Goal: Task Accomplishment & Management: Use online tool/utility

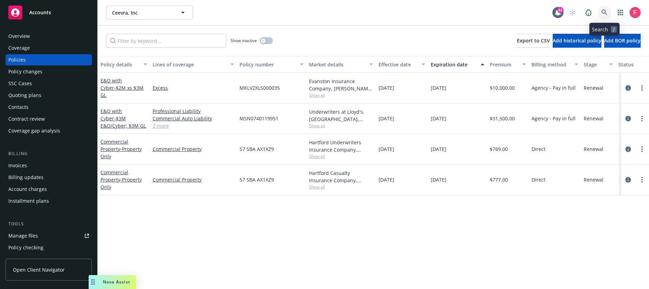
click at [608, 13] on link at bounding box center [605, 13] width 14 height 14
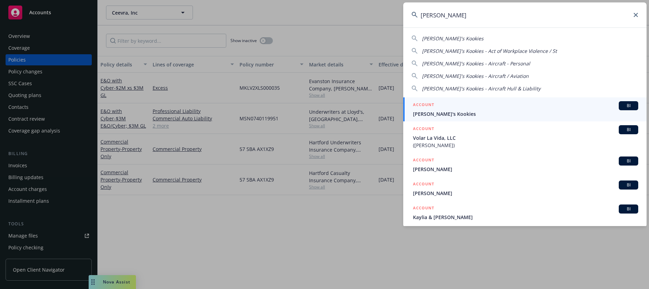
type input "[PERSON_NAME]"
click at [510, 99] on link "ACCOUNT BI [PERSON_NAME]'s Kookies" at bounding box center [524, 109] width 243 height 24
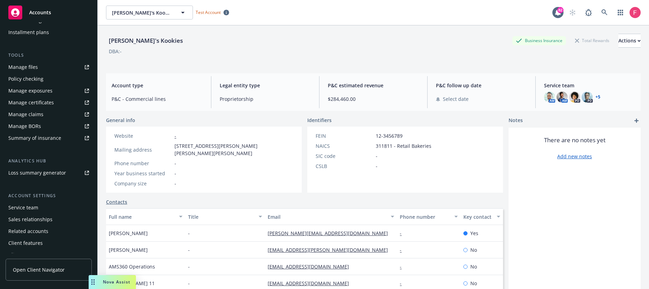
scroll to position [175, 0]
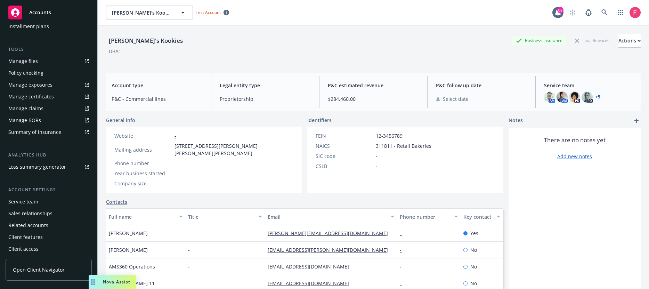
click at [32, 68] on div "Policy checking" at bounding box center [25, 72] width 35 height 11
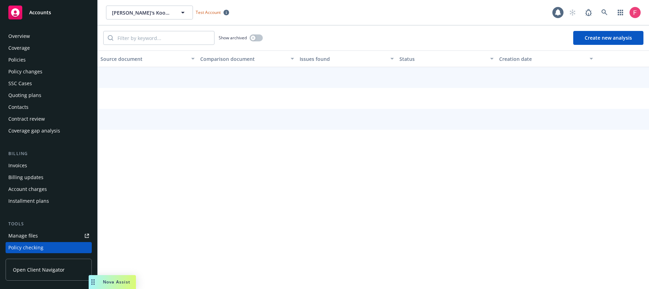
scroll to position [92, 0]
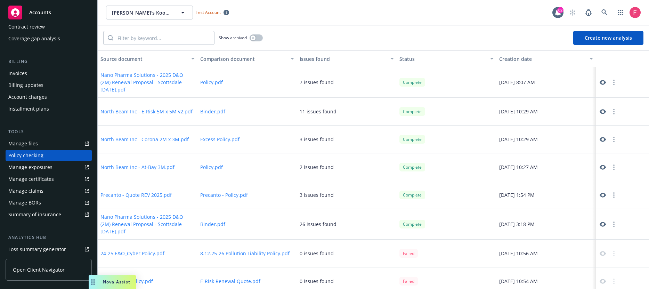
click at [593, 39] on button "Create new analysis" at bounding box center [608, 38] width 70 height 14
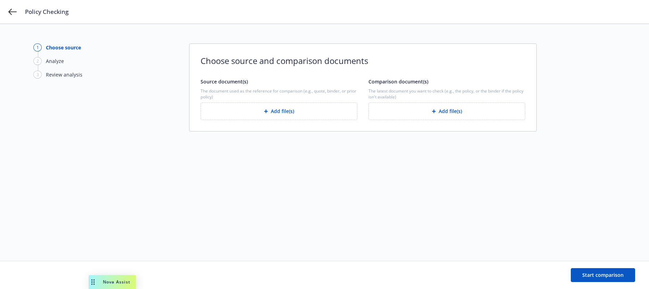
click at [259, 105] on button "Add file(s)" at bounding box center [279, 111] width 157 height 17
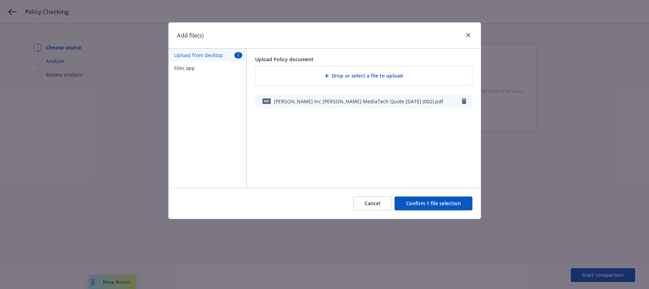
click at [459, 204] on button "Confirm 1 file selection" at bounding box center [434, 203] width 78 height 14
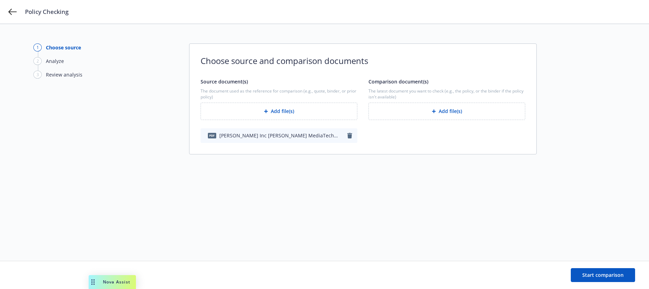
click at [439, 109] on button "Add file(s)" at bounding box center [447, 111] width 157 height 17
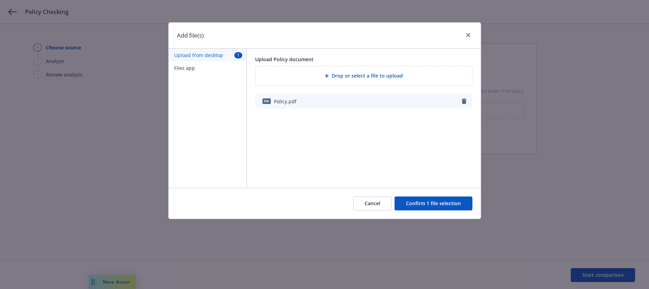
click at [436, 209] on button "Confirm 1 file selection" at bounding box center [434, 203] width 78 height 14
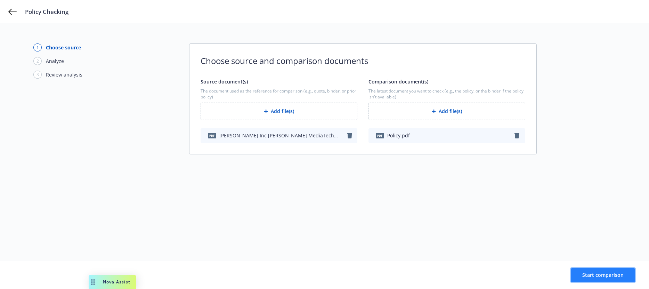
drag, startPoint x: 593, startPoint y: 275, endPoint x: 596, endPoint y: 273, distance: 3.7
click at [593, 275] on span "Start comparison" at bounding box center [602, 275] width 41 height 7
